Goal: Transaction & Acquisition: Purchase product/service

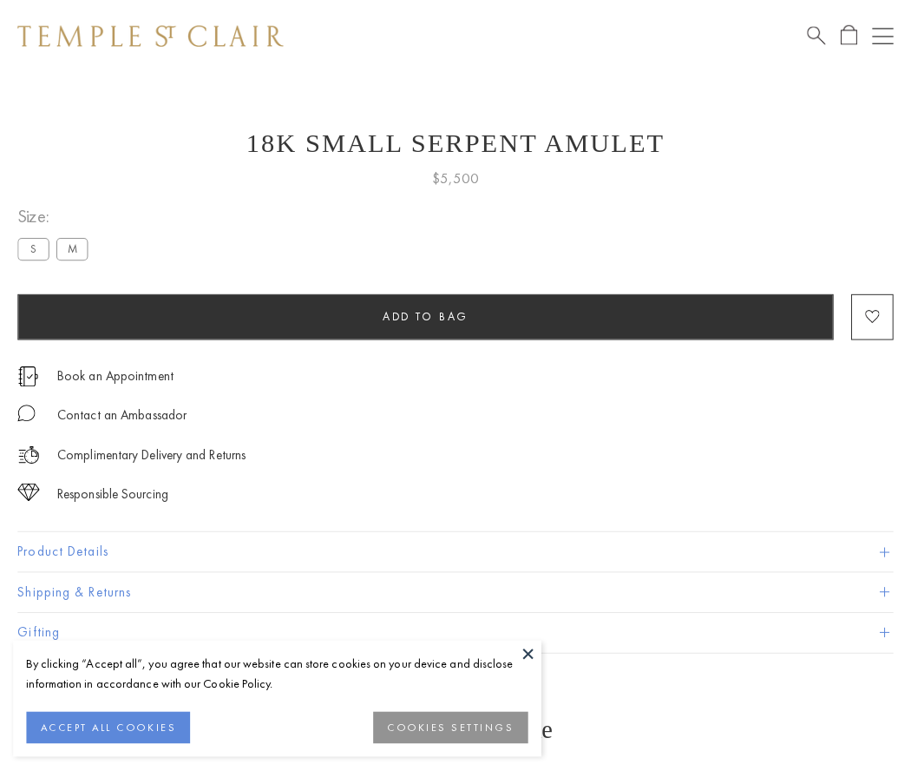
scroll to position [69, 0]
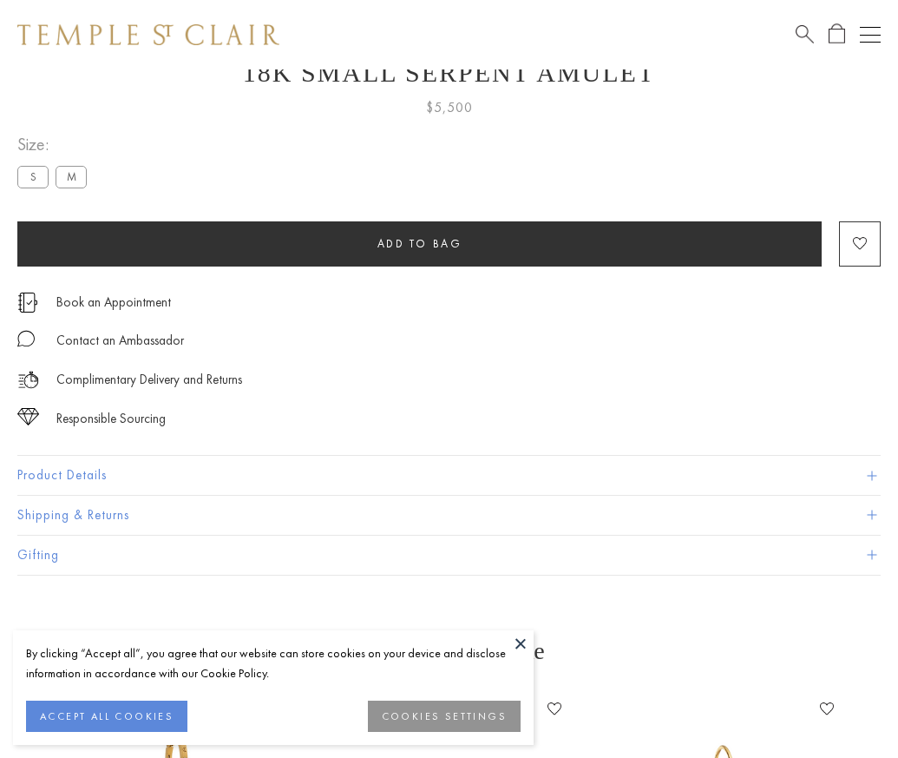
click at [419, 241] on span "Add to bag" at bounding box center [420, 243] width 85 height 15
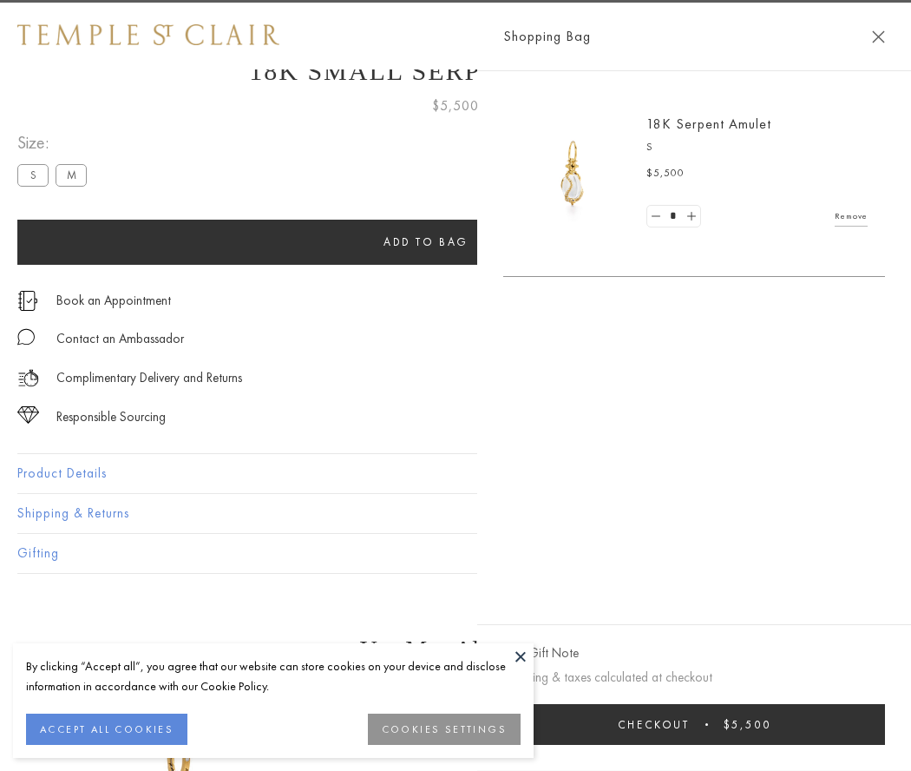
click at [885, 724] on button "Checkout $5,500" at bounding box center [694, 724] width 382 height 41
